Goal: Task Accomplishment & Management: Manage account settings

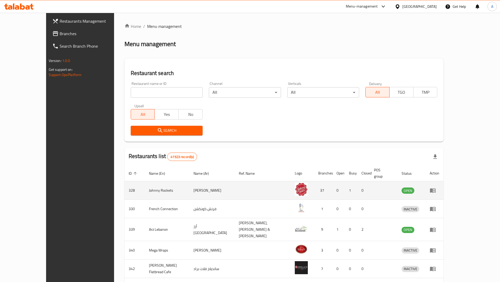
click at [436, 188] on icon "enhanced table" at bounding box center [433, 190] width 6 height 4
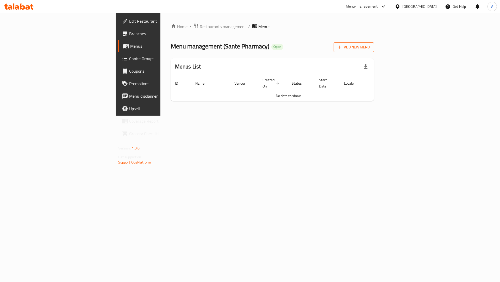
click at [370, 49] on span "Add New Menu" at bounding box center [354, 47] width 32 height 7
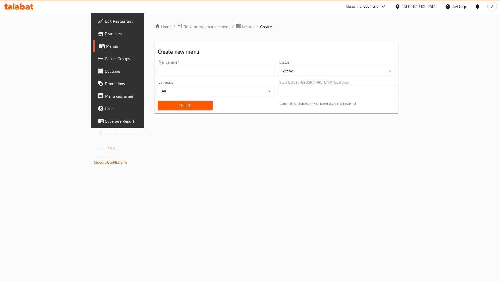
click at [173, 71] on input "text" at bounding box center [216, 71] width 117 height 10
type input "Sante pharmacy"
click at [158, 100] on button "Create" at bounding box center [185, 105] width 55 height 10
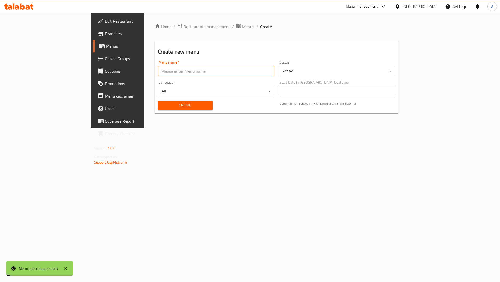
click at [162, 109] on span "Create" at bounding box center [185, 105] width 46 height 7
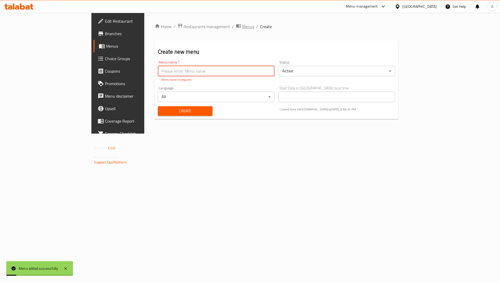
click at [242, 25] on span "Menus" at bounding box center [248, 26] width 12 height 6
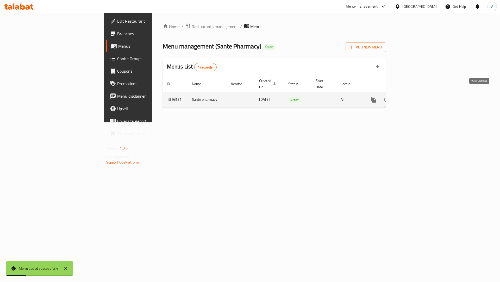
click at [414, 97] on icon "enhanced table" at bounding box center [411, 100] width 6 height 6
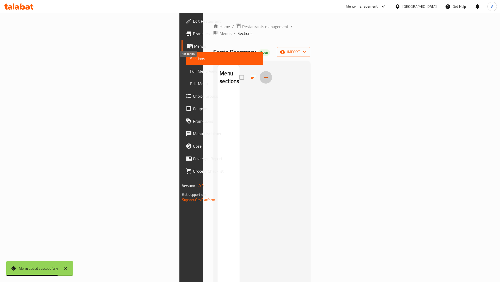
click at [263, 74] on icon "button" at bounding box center [266, 77] width 6 height 6
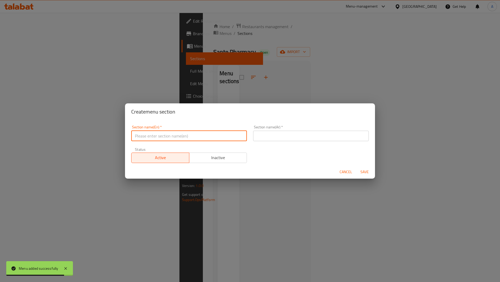
click at [158, 136] on input "text" at bounding box center [189, 136] width 116 height 10
type input "test"
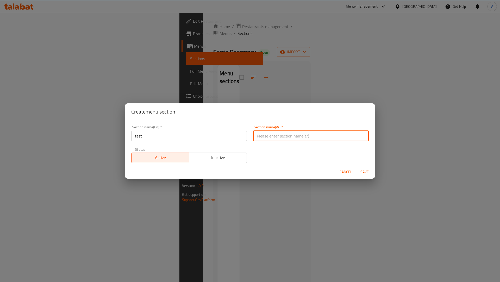
click at [271, 133] on input "text" at bounding box center [311, 136] width 116 height 10
type input "فحص"
click at [365, 169] on span "Save" at bounding box center [364, 172] width 12 height 7
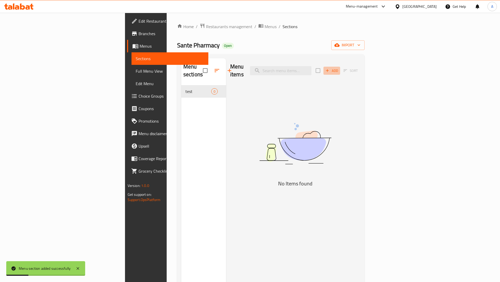
click at [330, 68] on icon "button" at bounding box center [327, 70] width 5 height 5
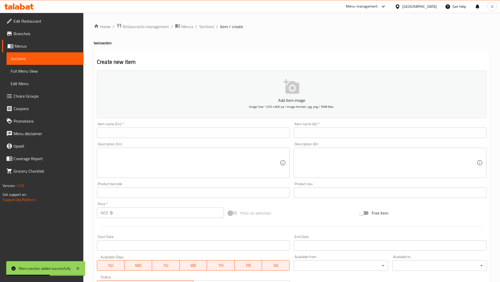
click at [212, 132] on input "text" at bounding box center [193, 133] width 193 height 10
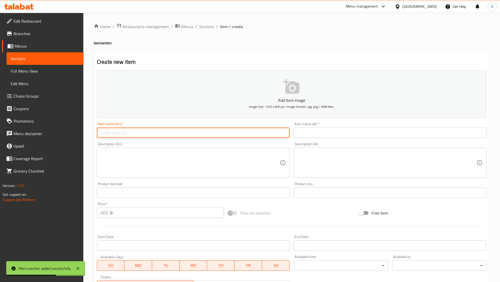
type input "test"
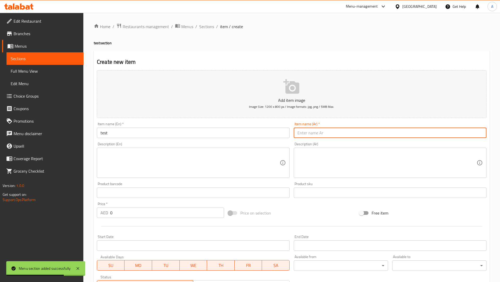
click at [318, 132] on input "text" at bounding box center [390, 133] width 193 height 10
type input "فحص"
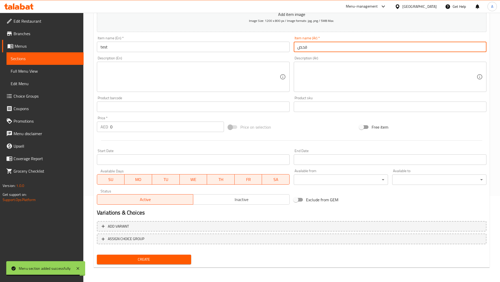
click at [175, 260] on span "Create" at bounding box center [144, 259] width 86 height 7
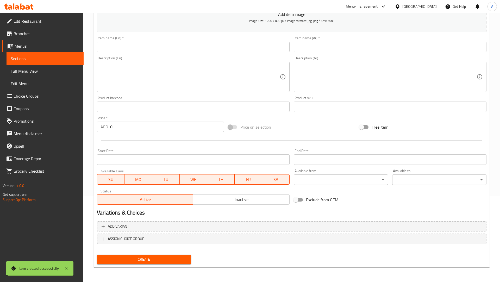
scroll to position [0, 0]
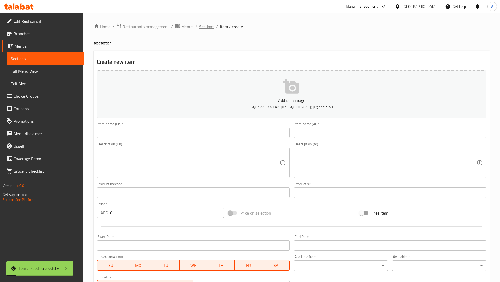
click at [207, 27] on span "Sections" at bounding box center [206, 26] width 15 height 6
